Goal: Transaction & Acquisition: Purchase product/service

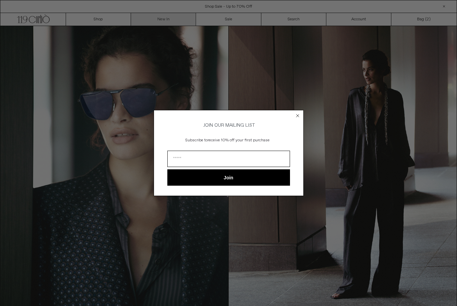
click at [161, 20] on div "Close dialog JOIN OUR MAILING LIST Subscribe to receive 10% off your first purc…" at bounding box center [228, 153] width 457 height 306
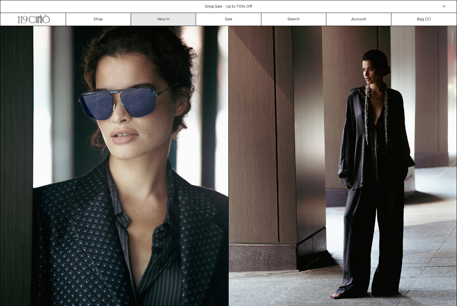
click at [152, 20] on link "New In" at bounding box center [163, 19] width 65 height 13
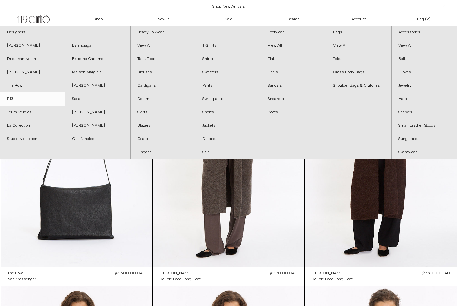
click at [9, 100] on link "R13" at bounding box center [32, 98] width 65 height 13
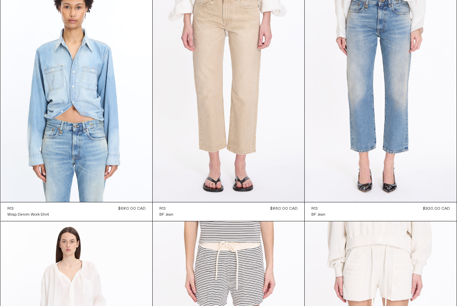
scroll to position [1055, 0]
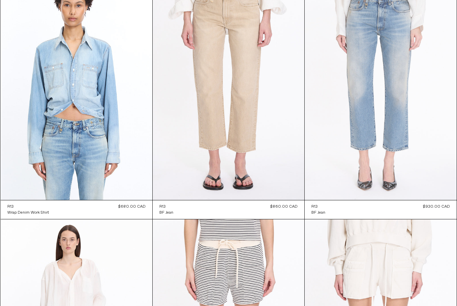
click at [364, 119] on at bounding box center [381, 86] width 152 height 228
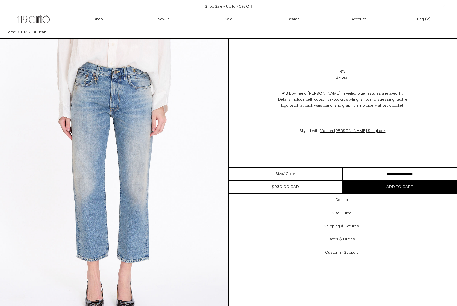
click at [383, 173] on select "**********" at bounding box center [400, 174] width 114 height 13
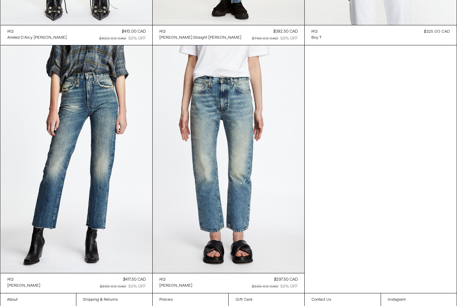
scroll to position [3463, 0]
